Goal: Information Seeking & Learning: Learn about a topic

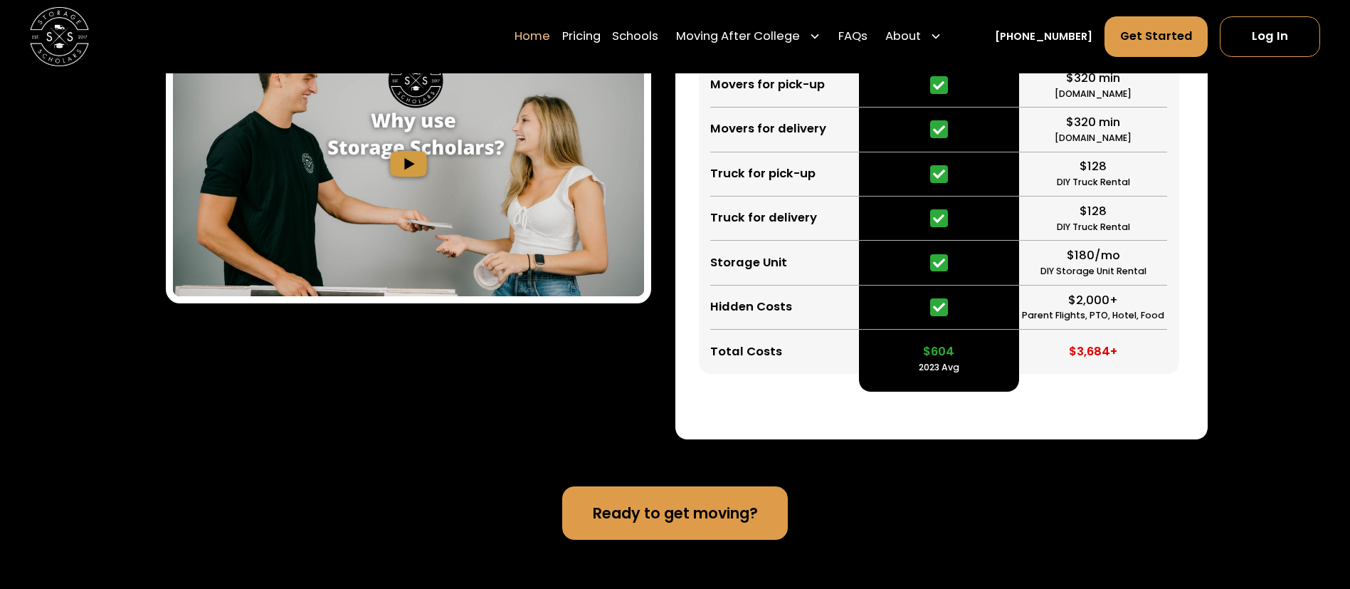
scroll to position [3203, 0]
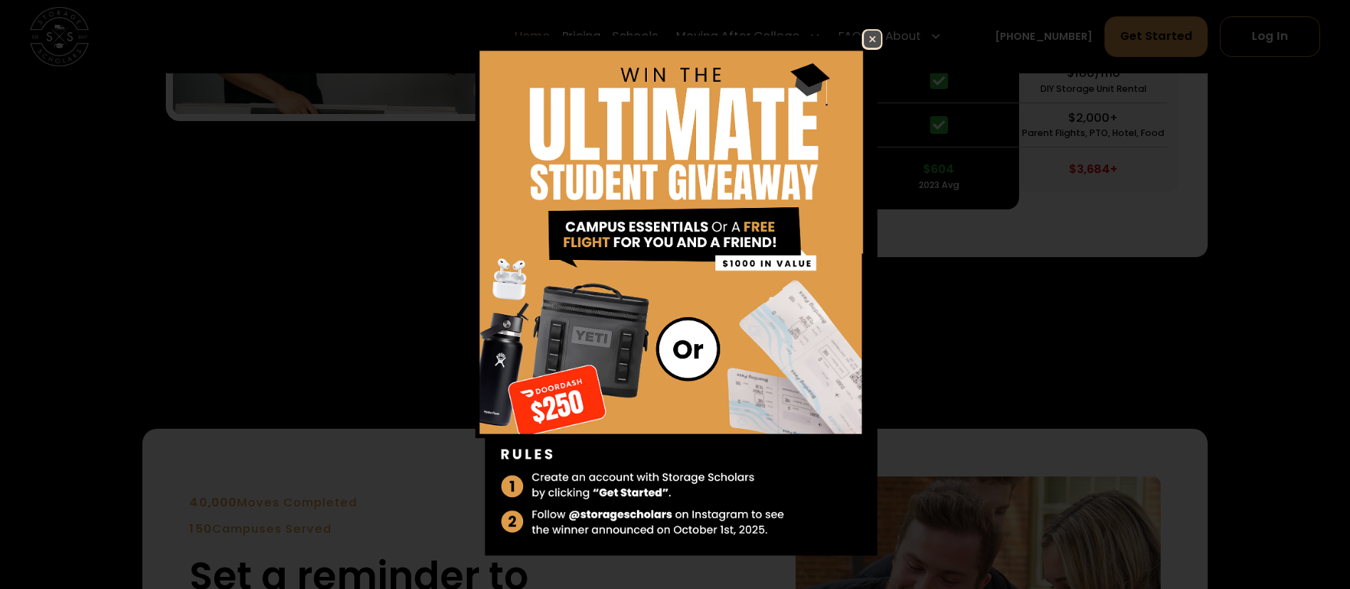
click at [864, 40] on img at bounding box center [872, 39] width 17 height 17
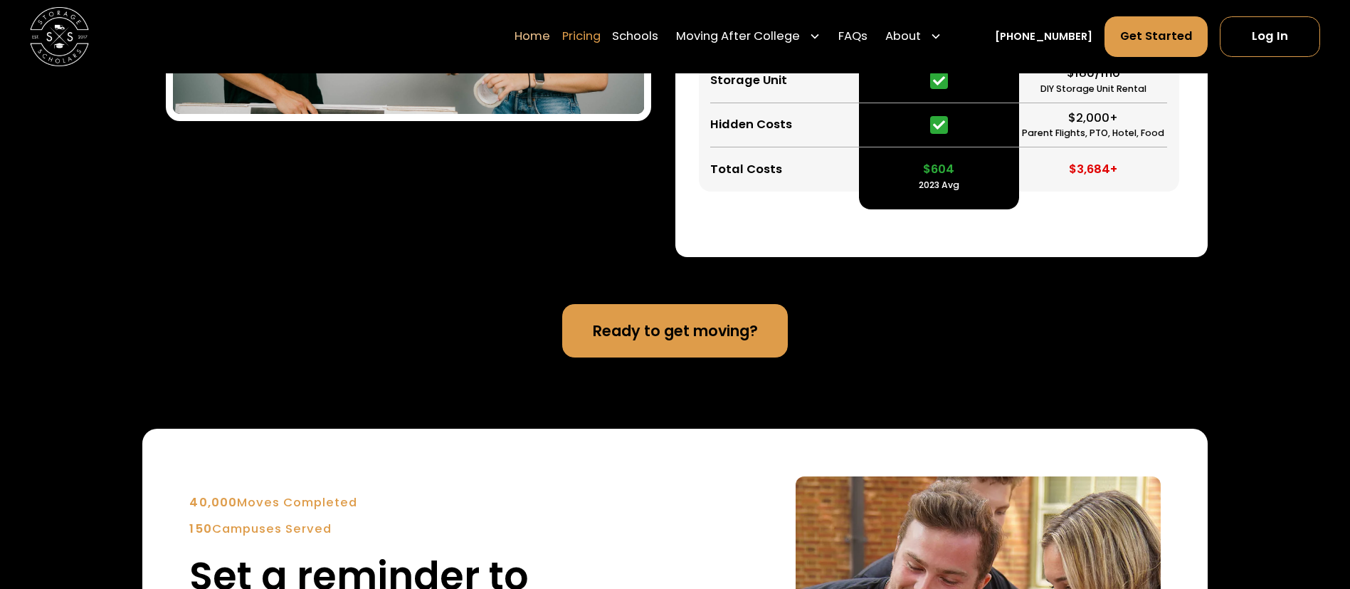
click at [596, 32] on link "Pricing" at bounding box center [581, 36] width 38 height 41
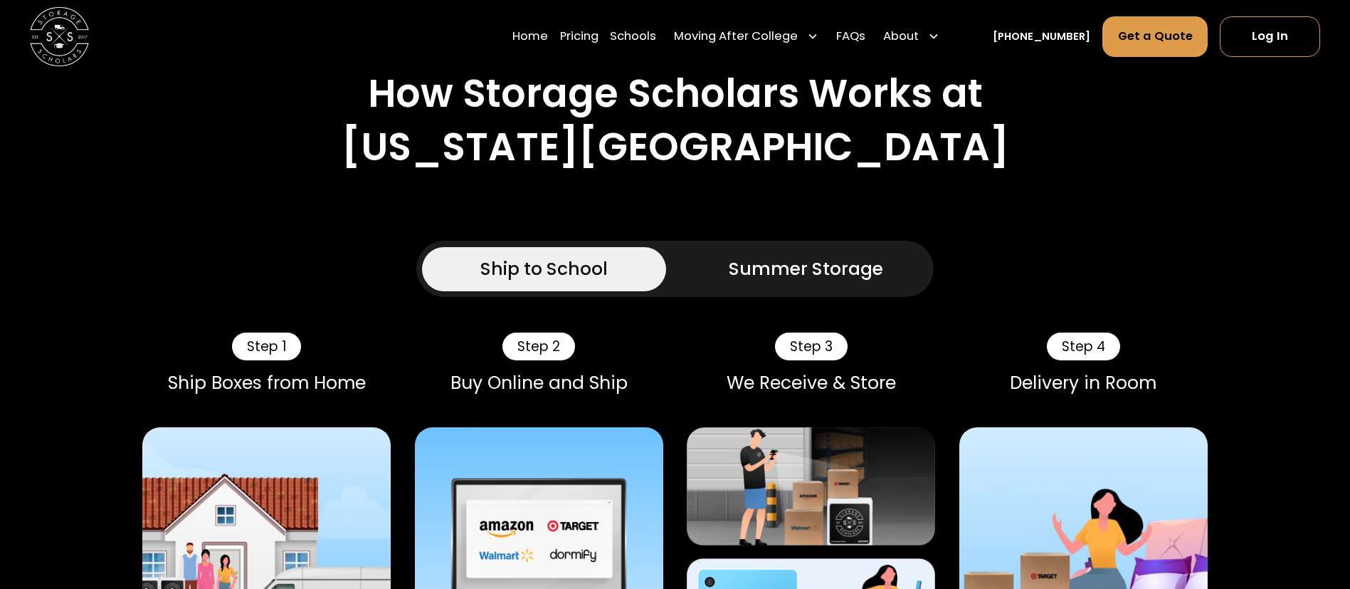
scroll to position [747, 0]
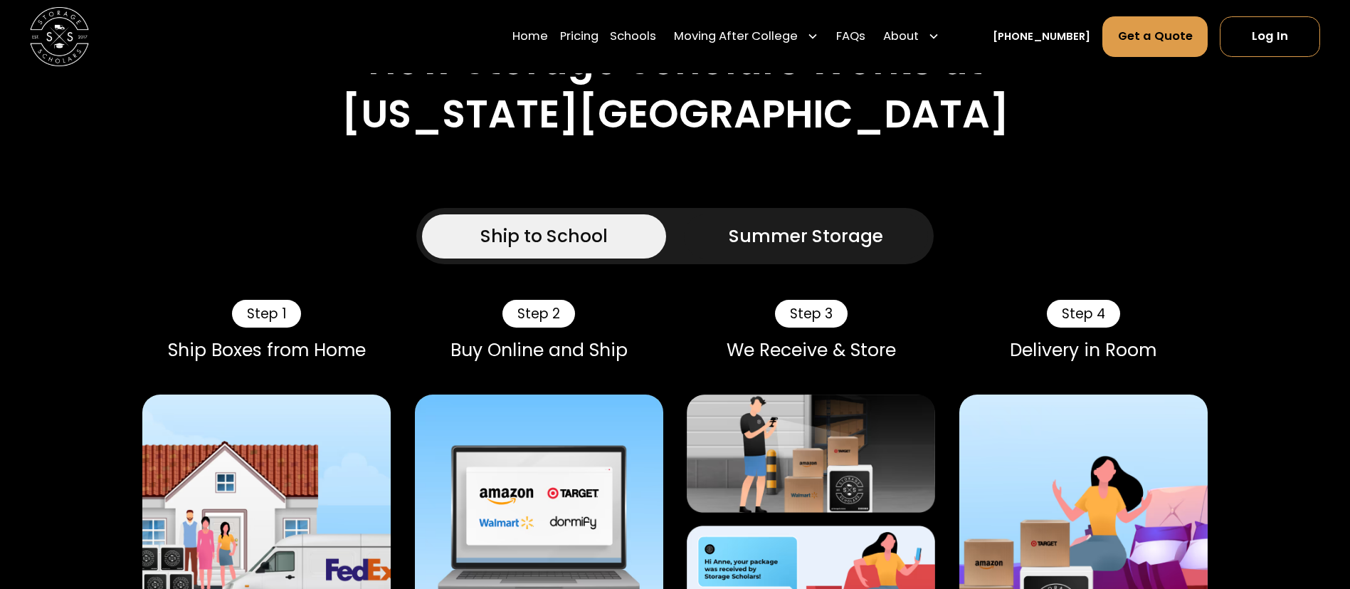
click at [793, 223] on div "Summer Storage" at bounding box center [806, 236] width 154 height 26
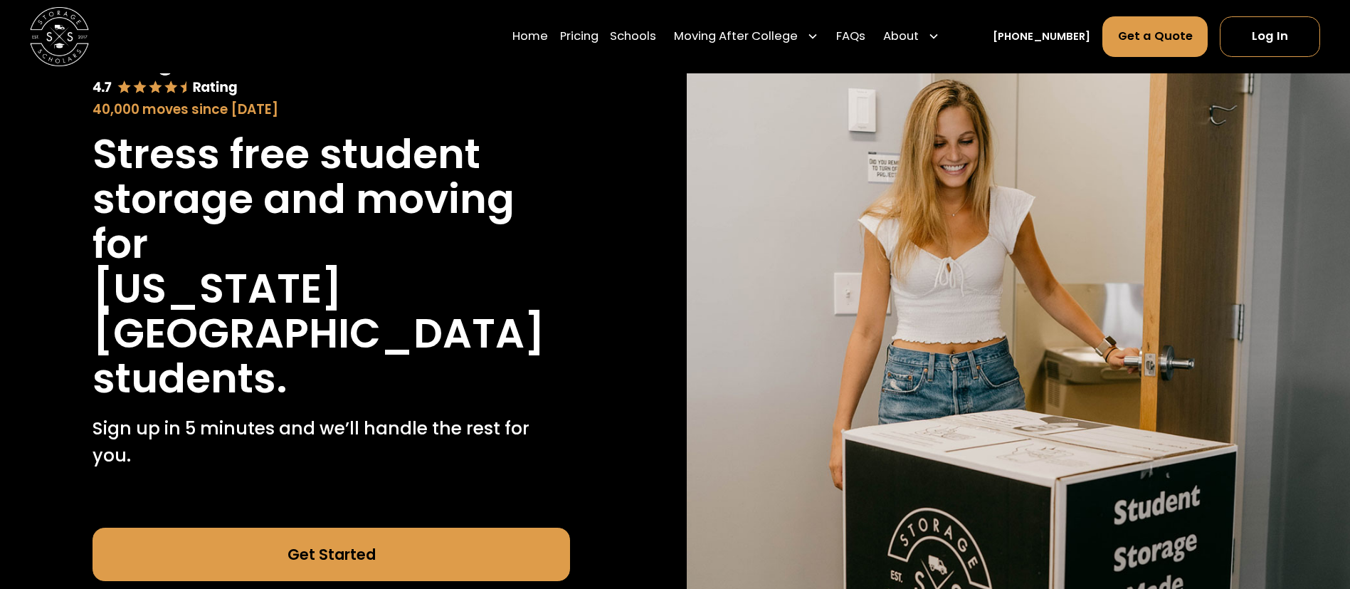
scroll to position [107, 0]
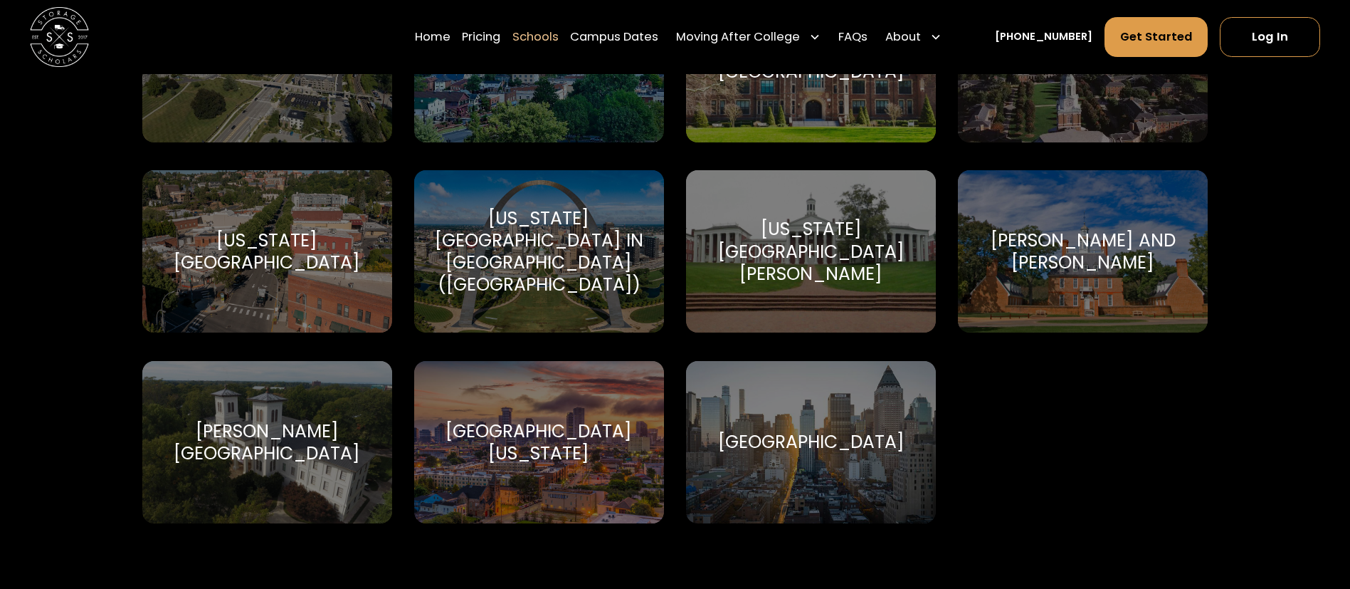
scroll to position [8861, 0]
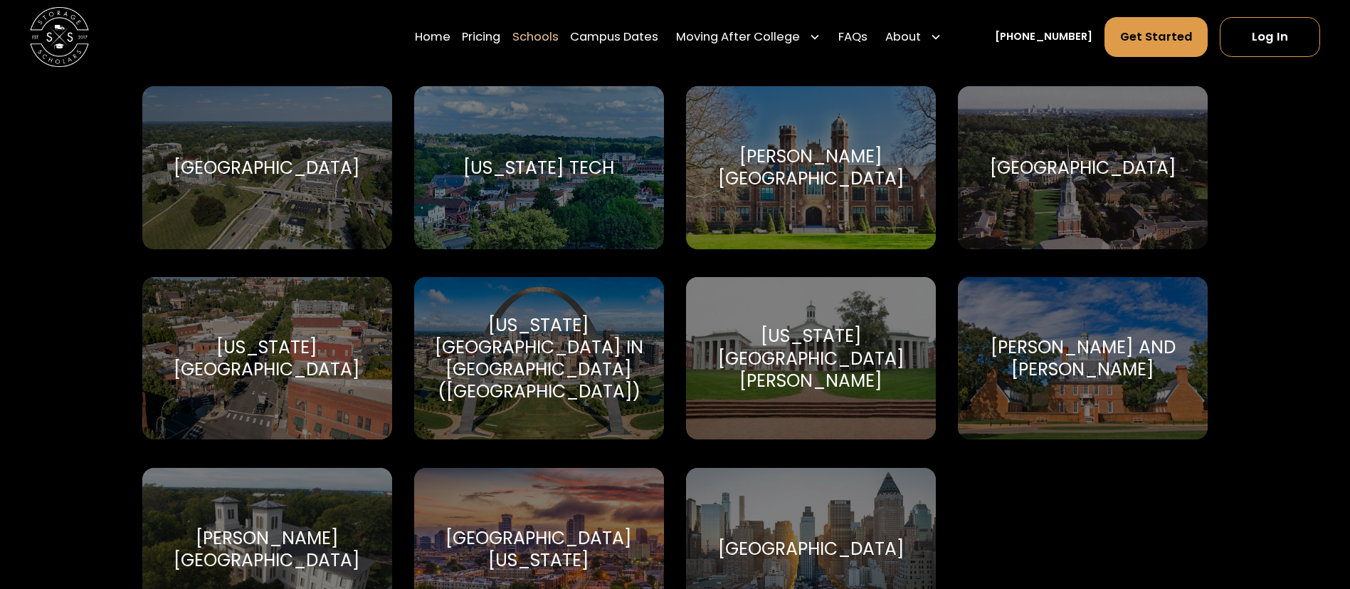
click at [1058, 202] on div "Wake Forest University Wake Forest University" at bounding box center [1083, 167] width 250 height 163
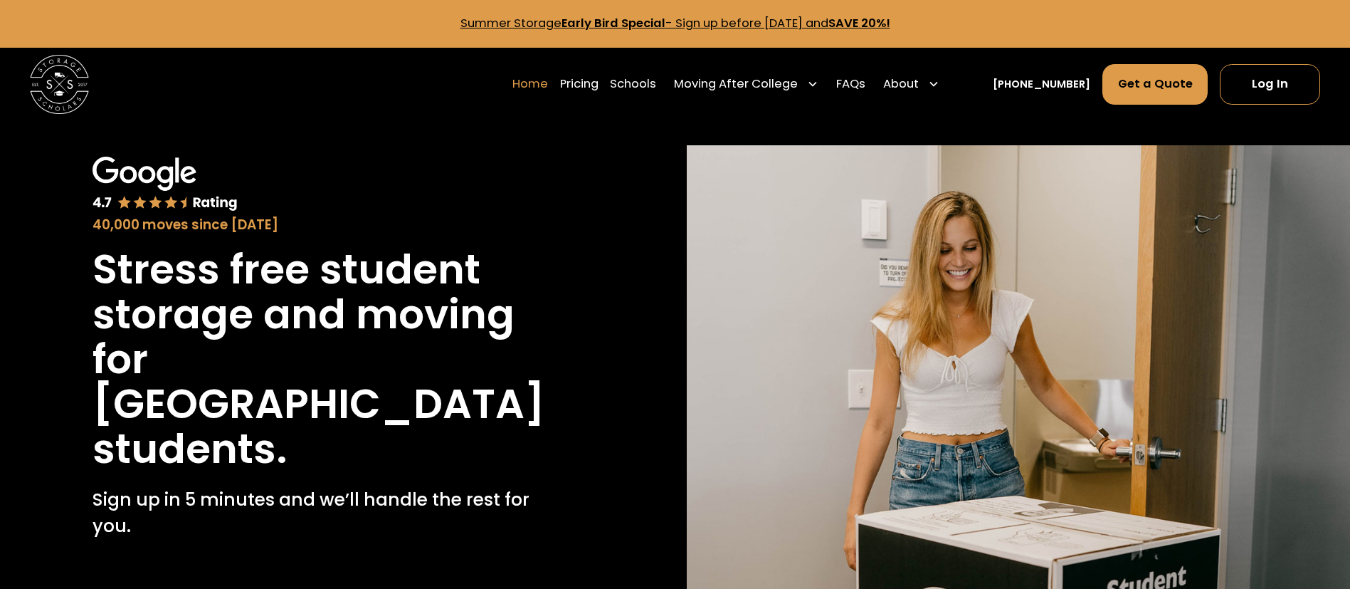
click at [542, 82] on link "Home" at bounding box center [530, 83] width 36 height 41
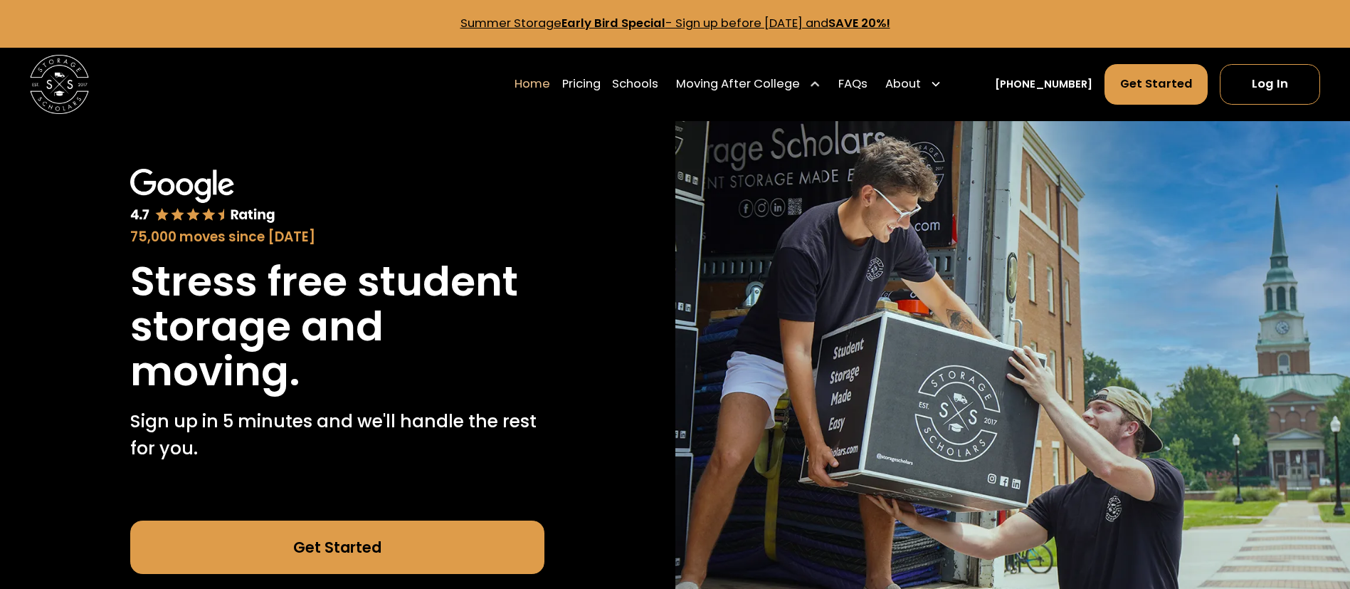
click at [821, 80] on icon at bounding box center [815, 84] width 12 height 12
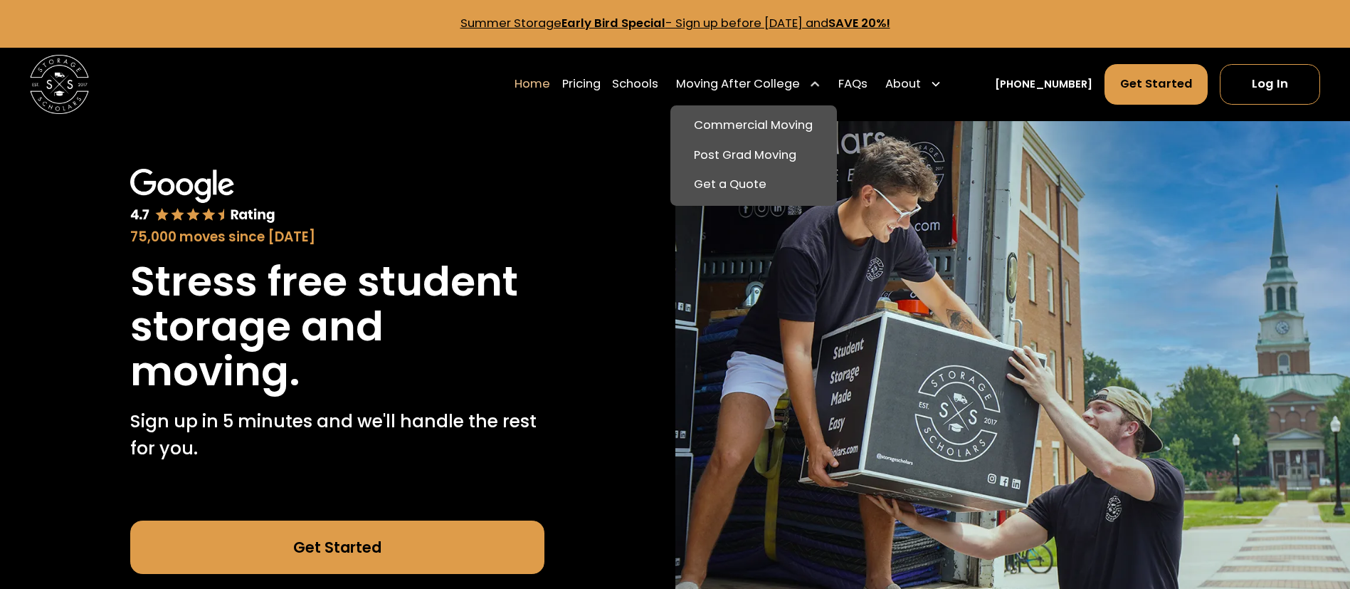
click at [821, 80] on icon at bounding box center [815, 84] width 12 height 12
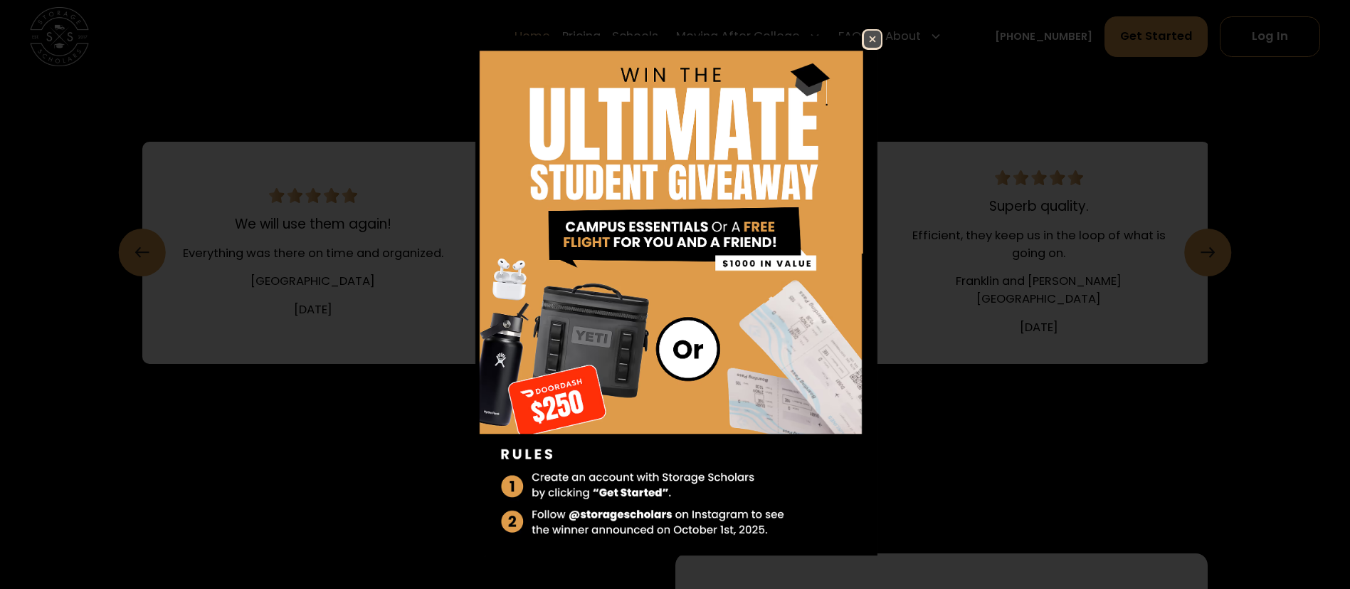
scroll to position [2135, 0]
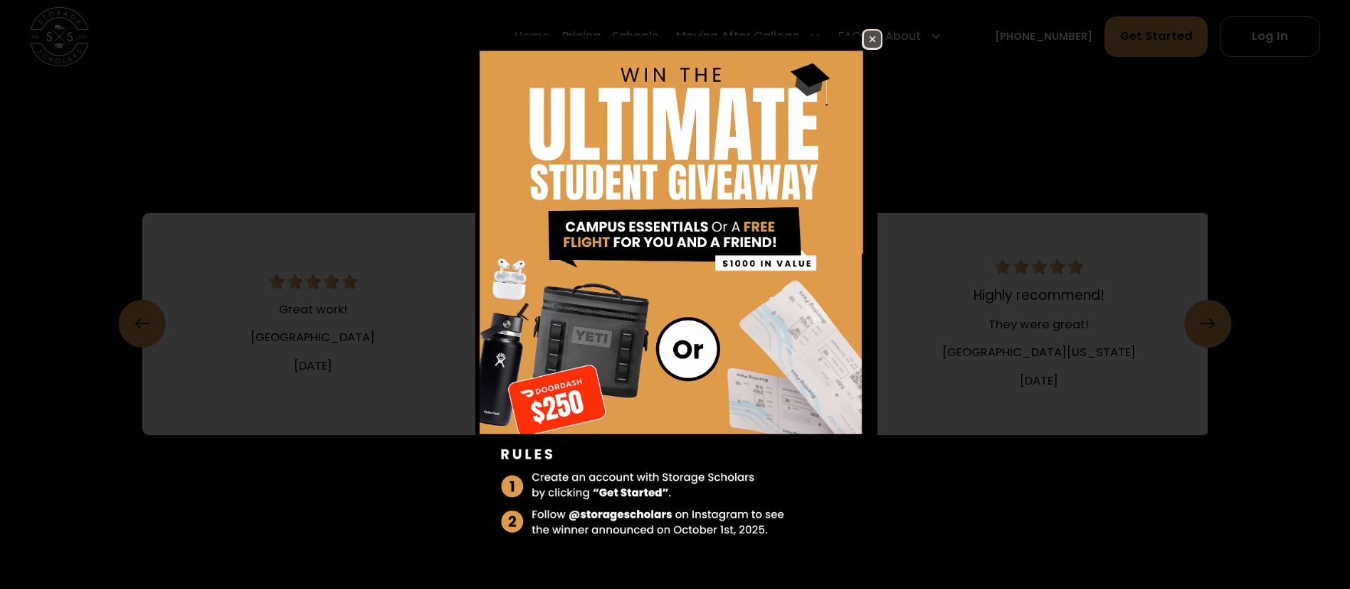
click at [864, 41] on img at bounding box center [872, 39] width 17 height 17
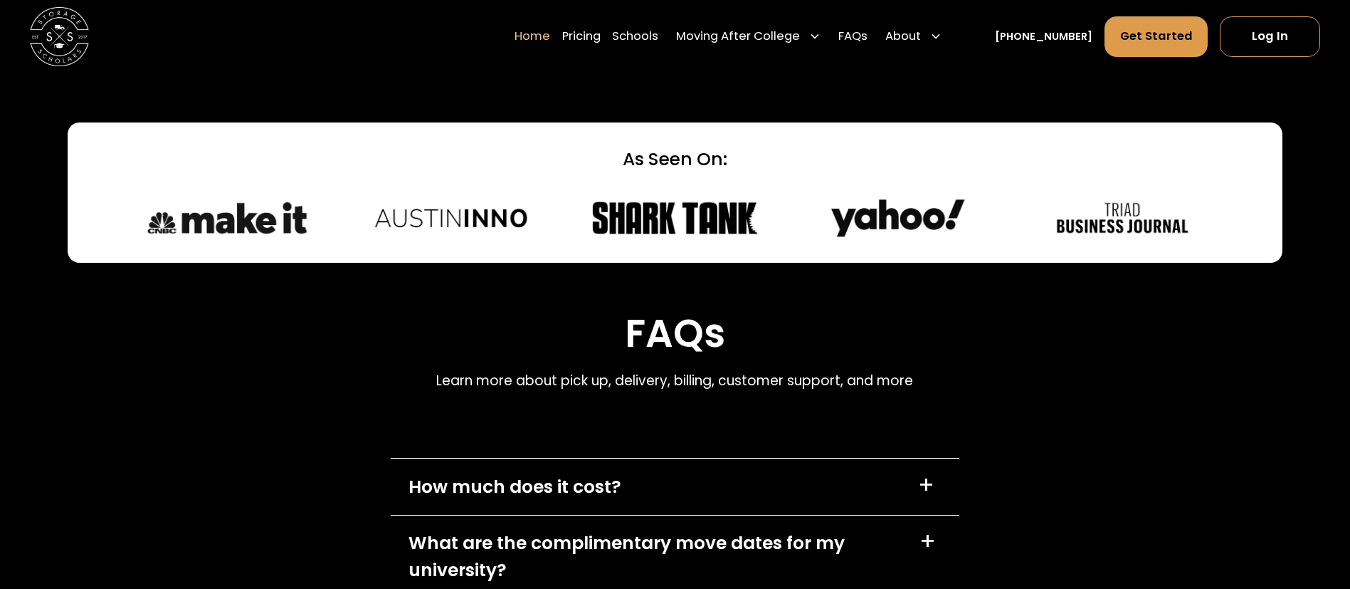
scroll to position [4377, 0]
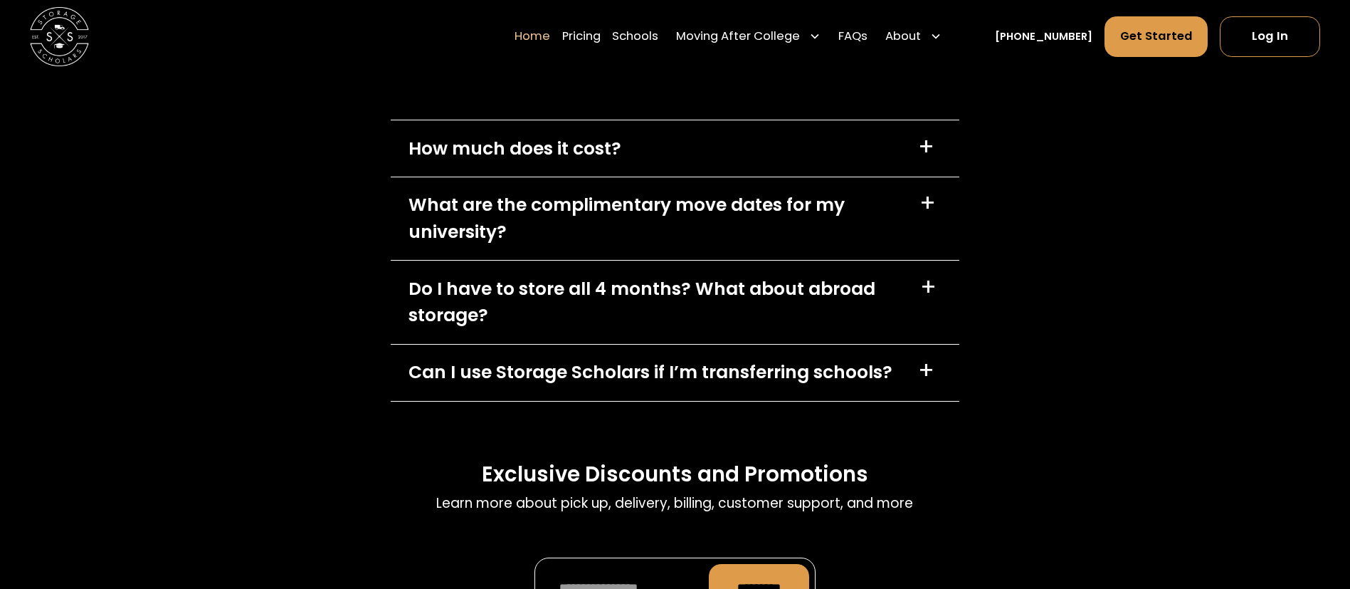
click at [642, 169] on div "How much does it cost? +" at bounding box center [675, 148] width 568 height 56
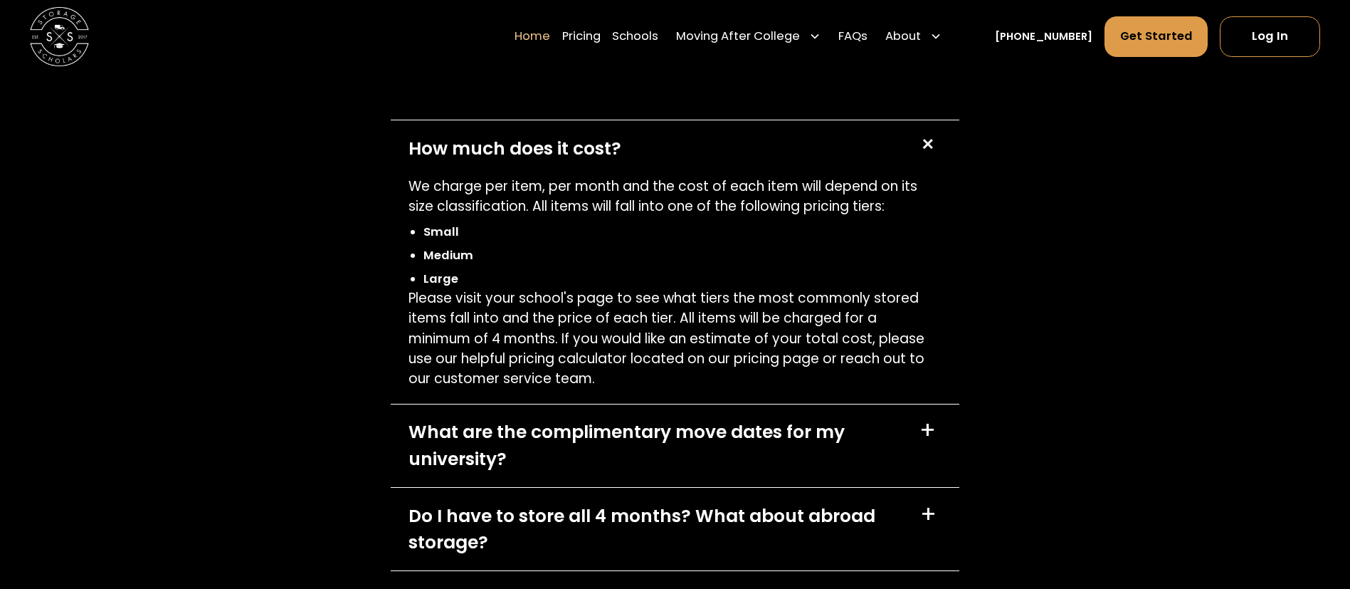
click at [641, 167] on div "How much does it cost? +" at bounding box center [675, 148] width 568 height 56
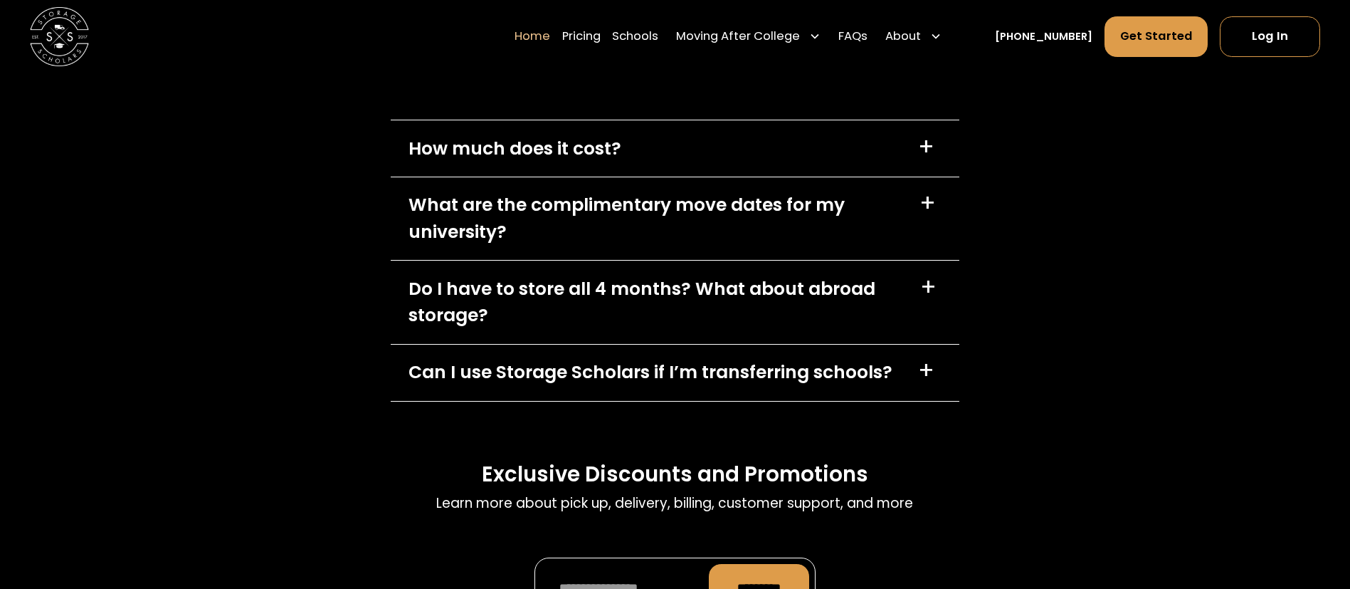
click at [632, 238] on div "What are the complimentary move dates for my university?" at bounding box center [655, 217] width 493 height 53
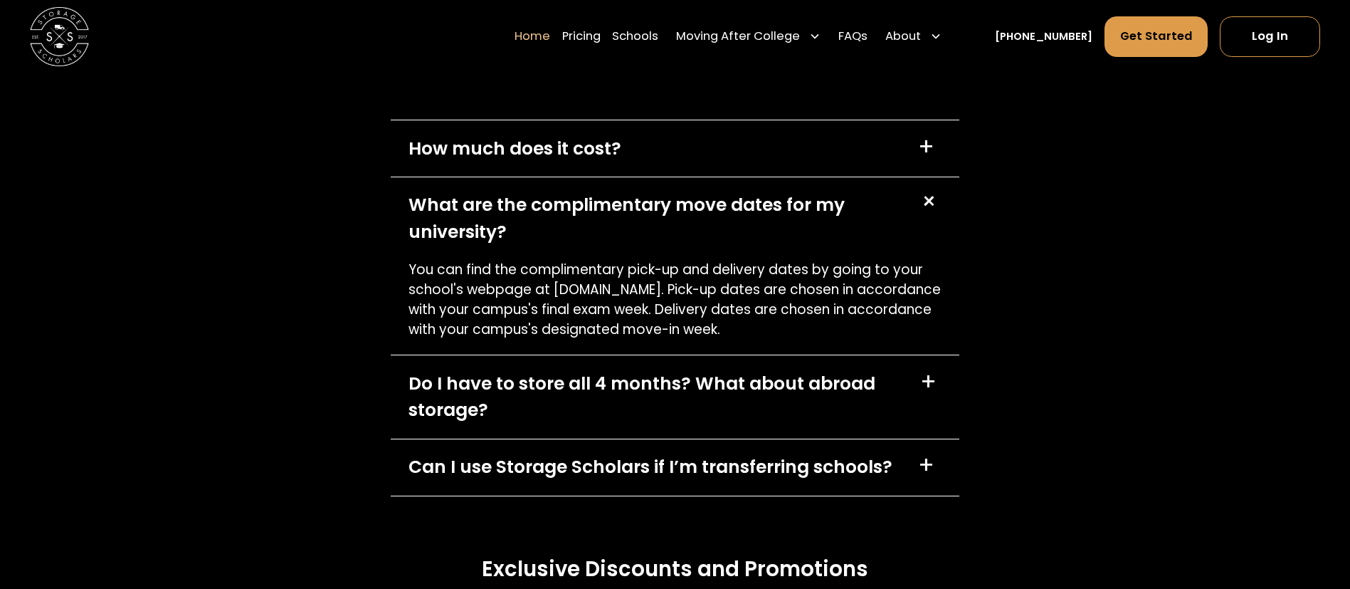
click at [632, 238] on div "What are the complimentary move dates for my university?" at bounding box center [655, 217] width 493 height 53
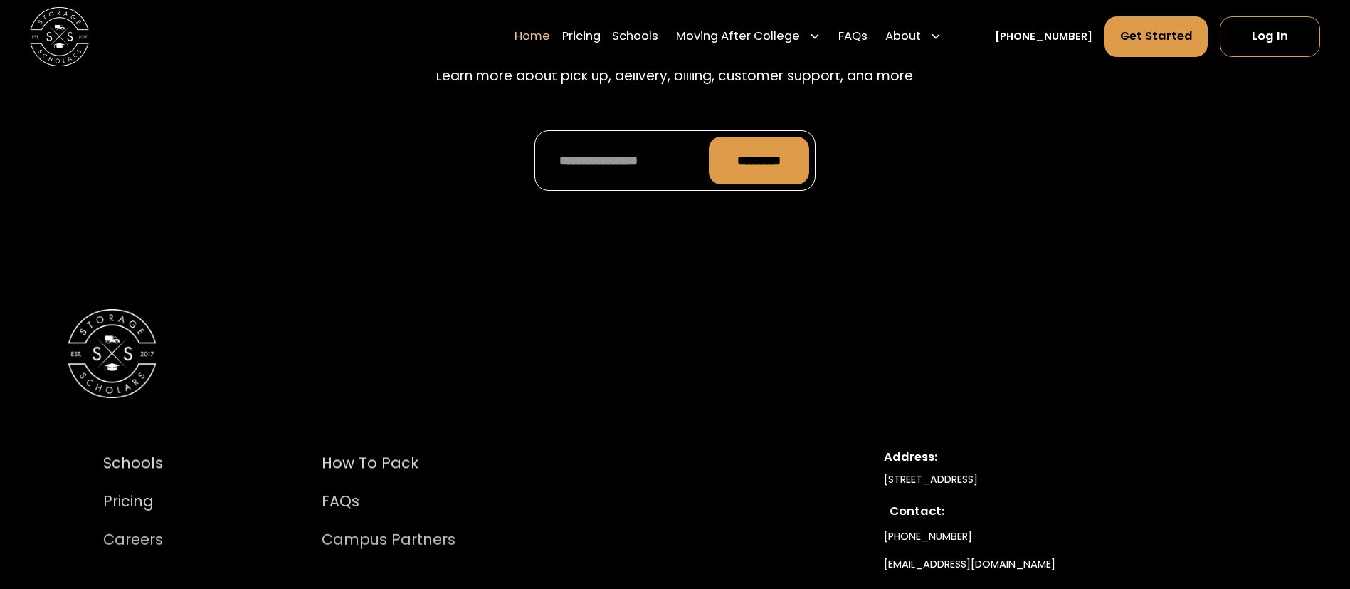
scroll to position [4484, 0]
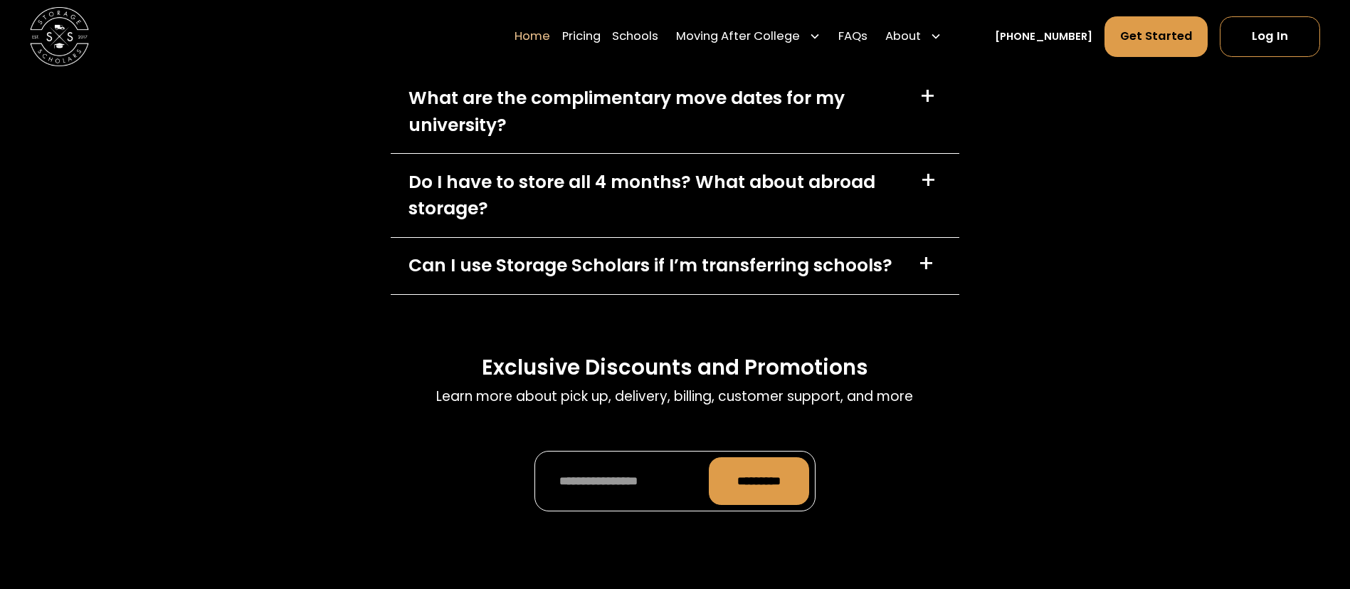
click at [633, 221] on div "Do I have to store all 4 months? What about abroad storage?" at bounding box center [656, 195] width 494 height 53
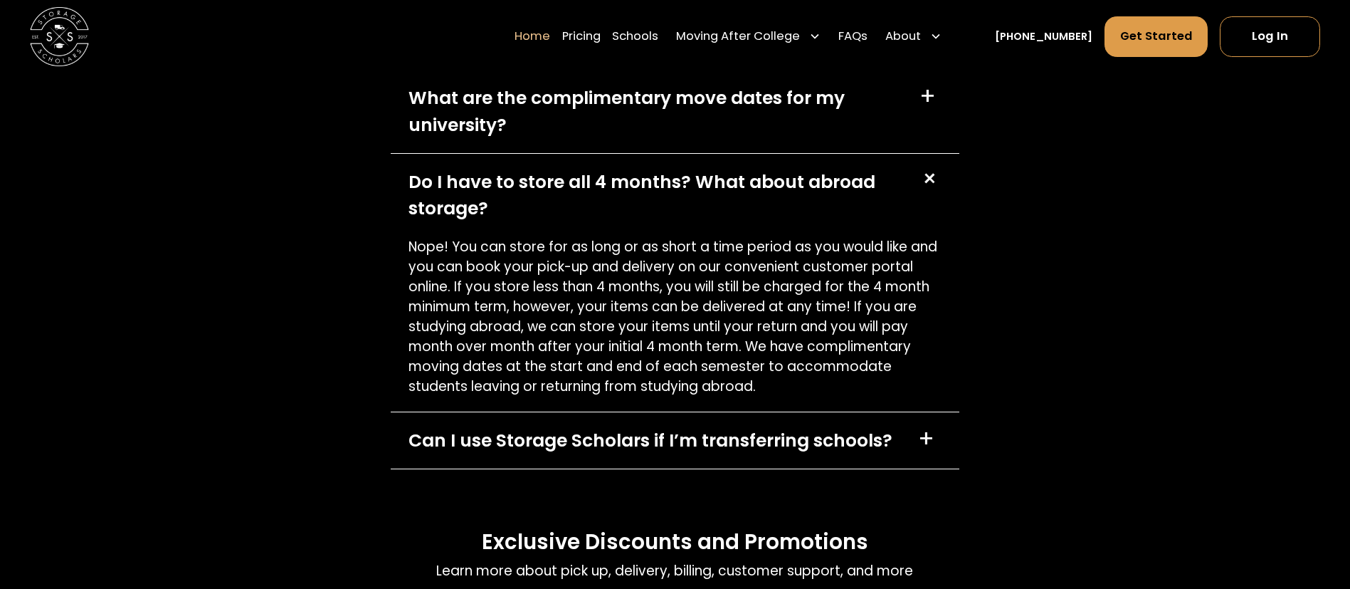
click at [633, 221] on div "Do I have to store all 4 months? What about abroad storage?" at bounding box center [656, 195] width 494 height 53
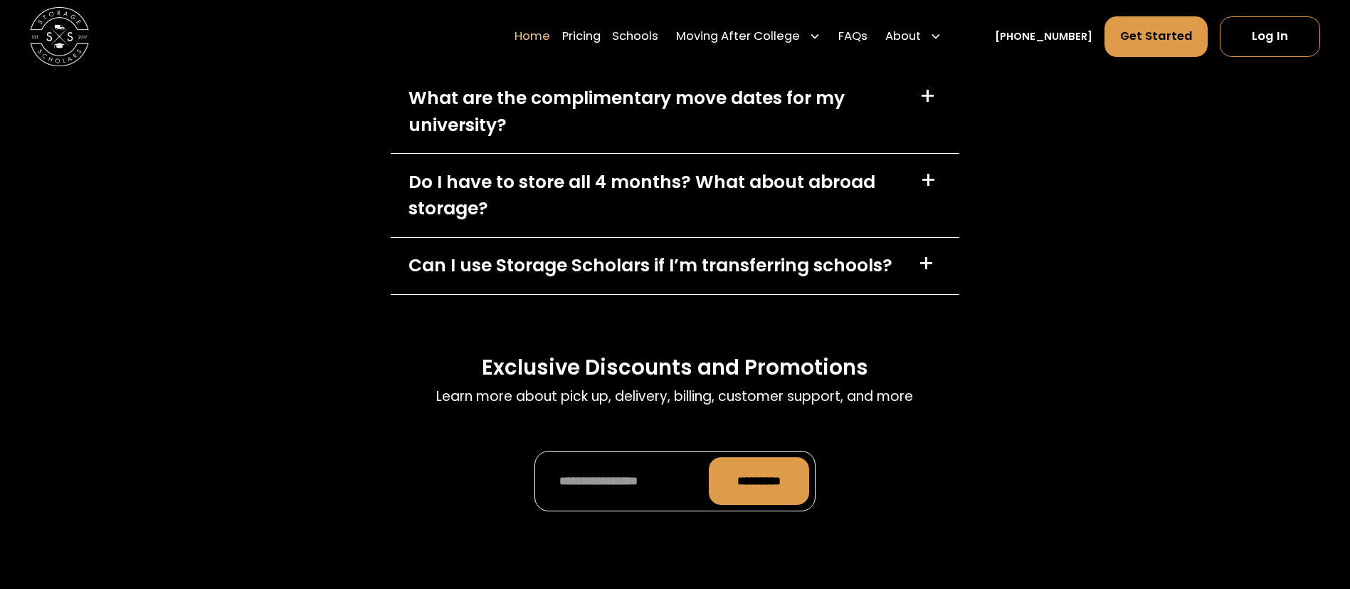
click at [631, 249] on div "Can I use Storage Scholars if I’m transferring schools? +" at bounding box center [675, 266] width 568 height 56
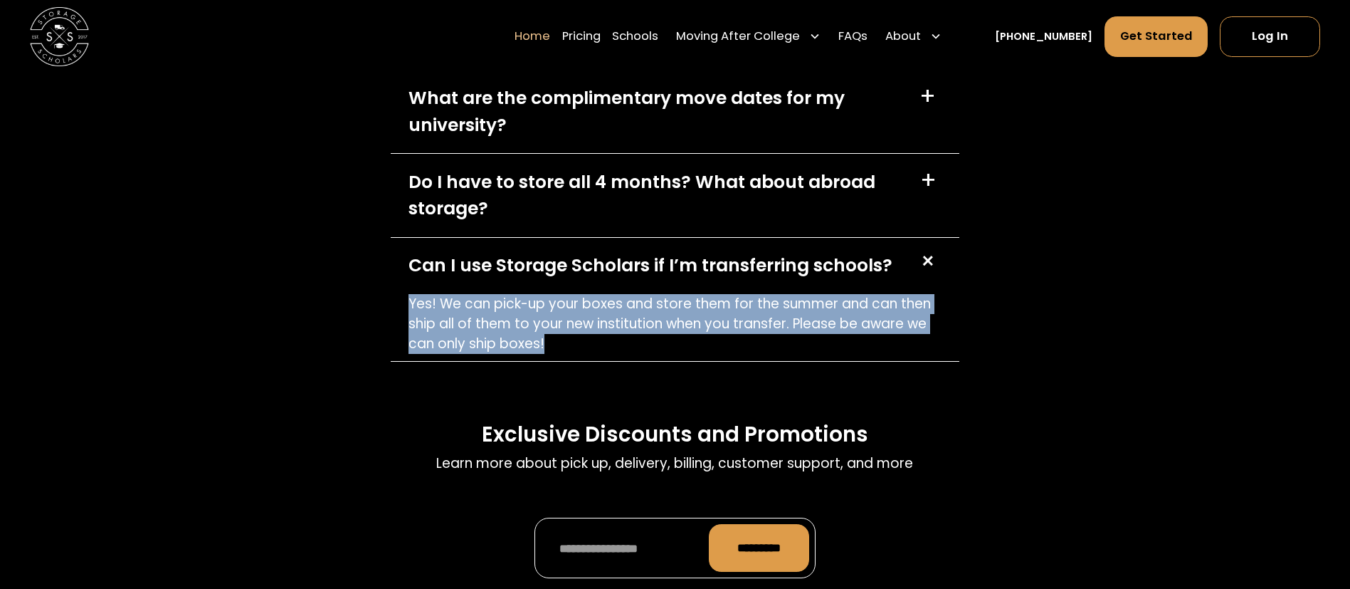
drag, startPoint x: 404, startPoint y: 310, endPoint x: 560, endPoint y: 352, distance: 161.4
click at [560, 352] on div "Yes! We can pick-up your boxes and store them for the summer and can then ship …" at bounding box center [675, 327] width 568 height 67
click at [560, 352] on p "Yes! We can pick-up your boxes and store them for the summer and can then ship …" at bounding box center [675, 324] width 533 height 60
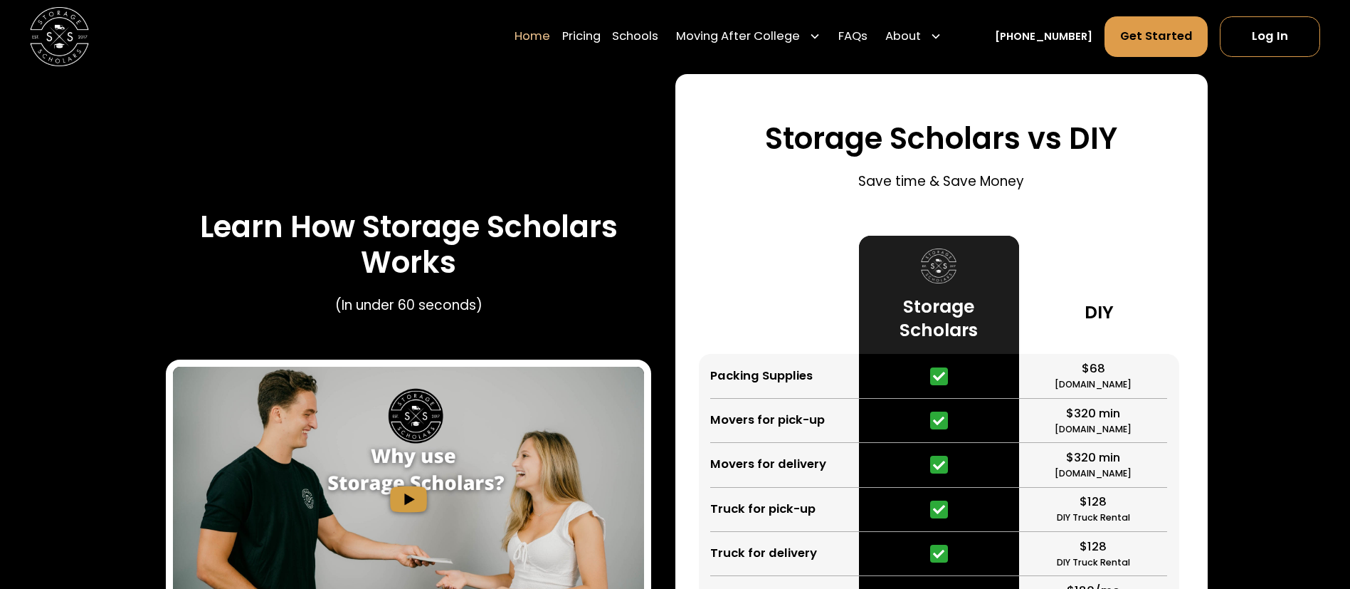
scroll to position [2642, 0]
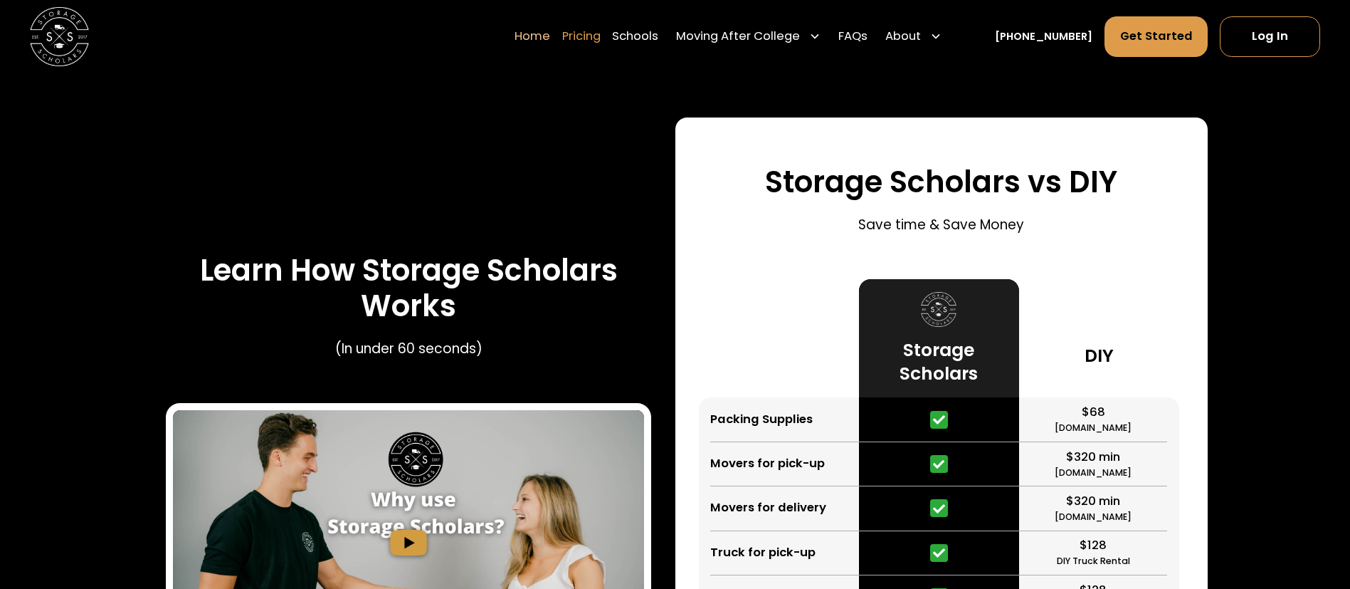
click at [598, 37] on link "Pricing" at bounding box center [581, 36] width 38 height 41
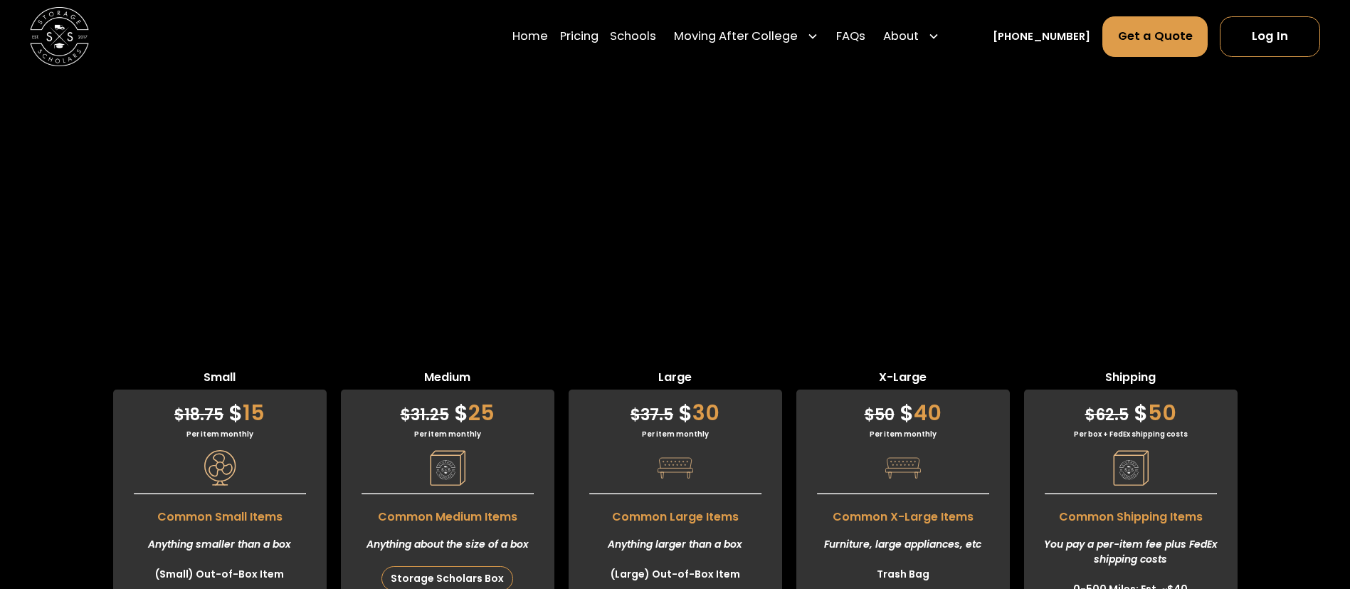
scroll to position [3562, 0]
